Goal: Obtain resource: Download file/media

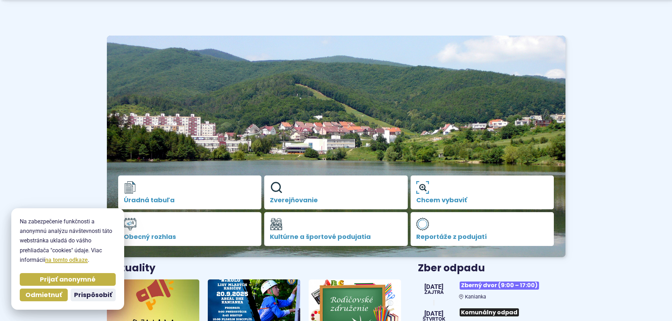
scroll to position [71, 0]
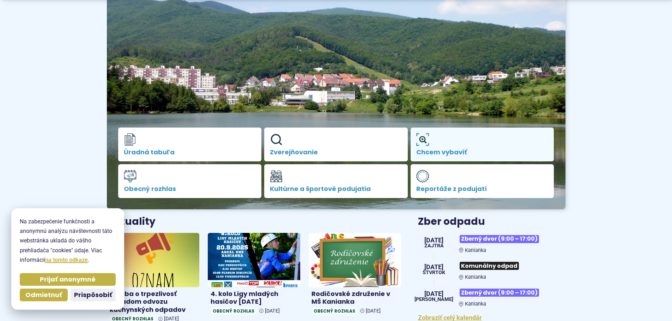
click at [453, 146] on link "Chcem vybaviť" at bounding box center [483, 145] width 144 height 34
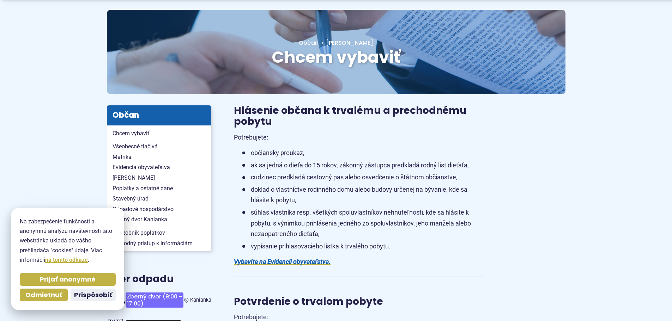
scroll to position [71, 0]
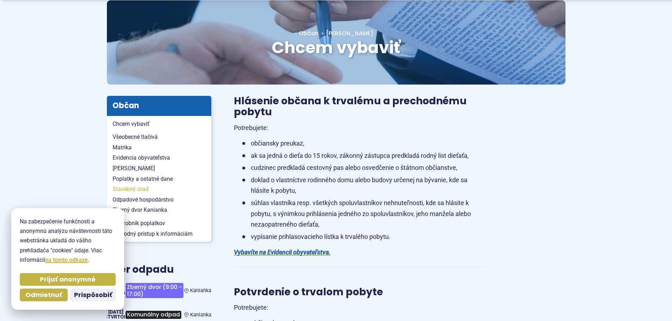
click at [136, 186] on span "Stavebný úrad" at bounding box center [159, 189] width 93 height 11
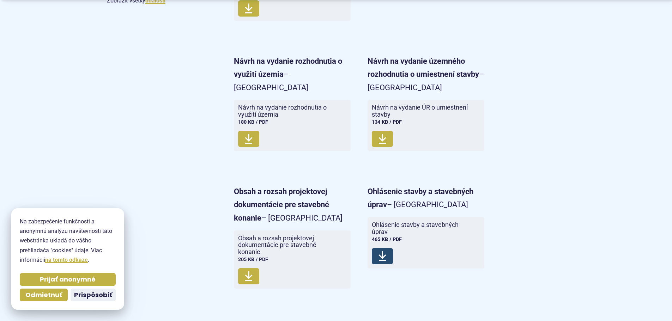
scroll to position [635, 0]
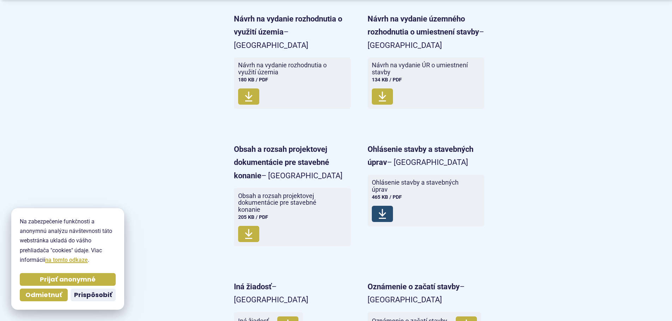
click at [391, 210] on span "Stiahnuť" at bounding box center [382, 214] width 21 height 16
drag, startPoint x: 609, startPoint y: 174, endPoint x: 635, endPoint y: 81, distance: 95.8
click at [381, 220] on span "Stiahnuť" at bounding box center [382, 214] width 21 height 16
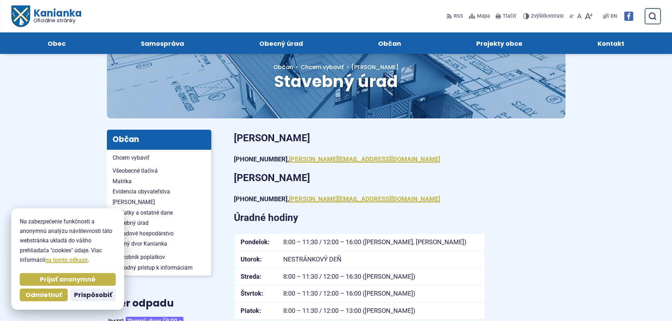
scroll to position [0, 0]
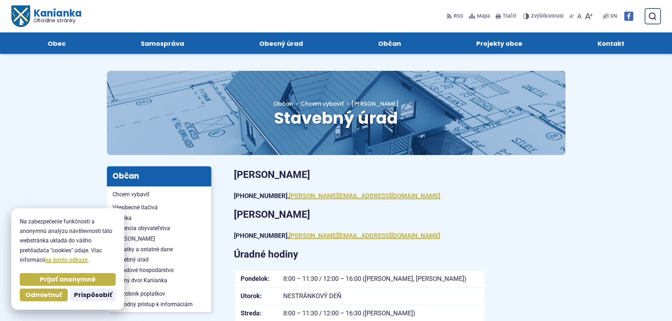
click at [611, 47] on span "Kontakt" at bounding box center [611, 43] width 27 height 22
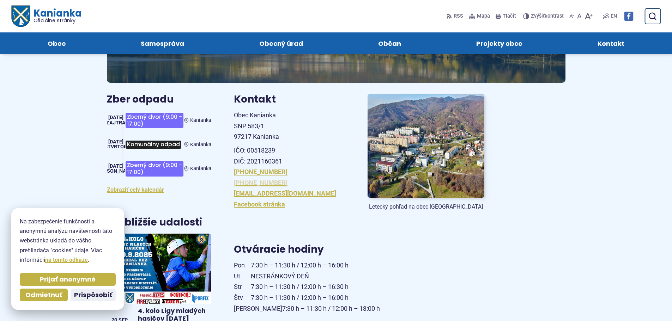
scroll to position [71, 0]
